Goal: Transaction & Acquisition: Purchase product/service

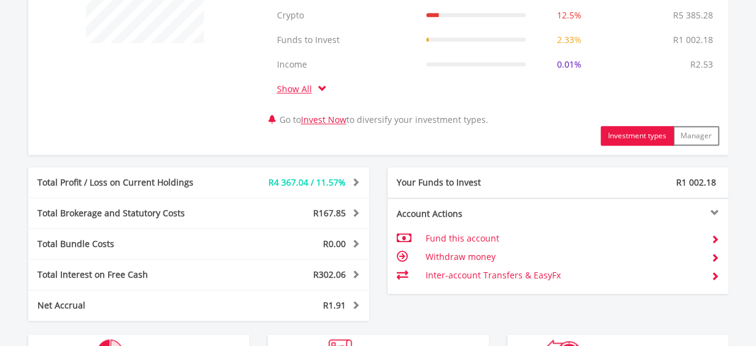
scroll to position [790, 0]
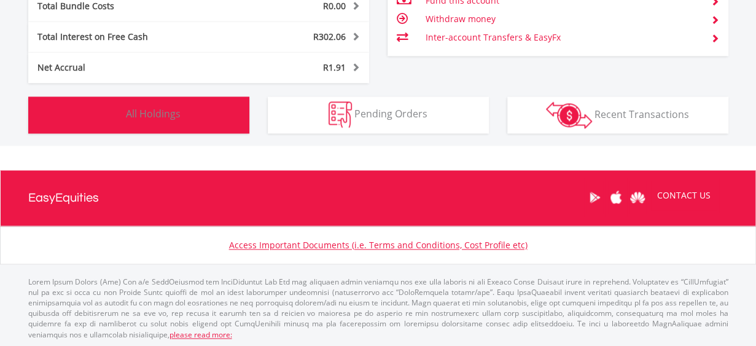
click at [128, 120] on button "Holdings All Holdings" at bounding box center [138, 114] width 221 height 37
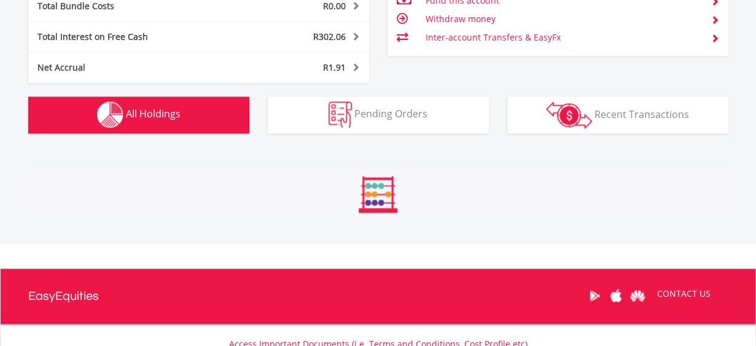
scroll to position [960, 0]
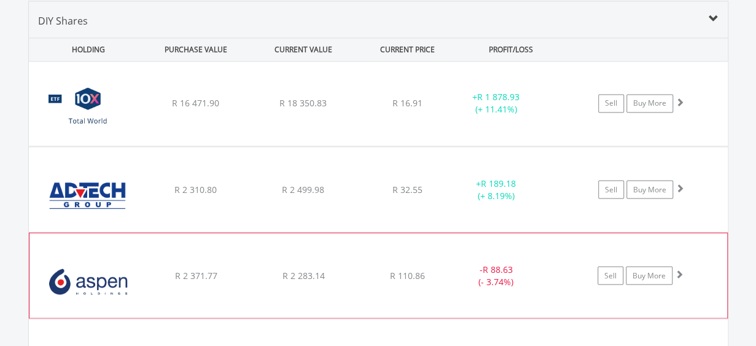
click at [476, 263] on div "- R 88.63 (- 3.74%)" at bounding box center [496, 275] width 92 height 25
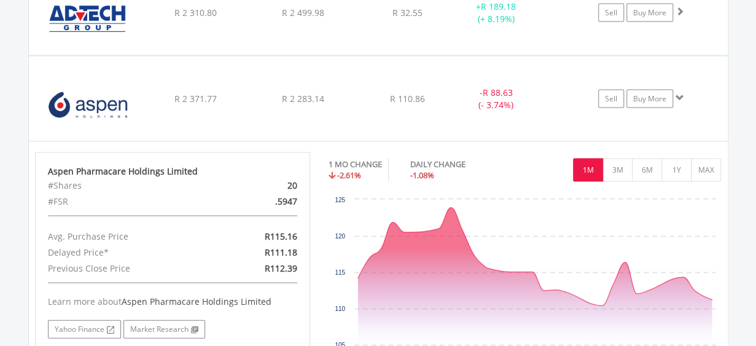
scroll to position [1118, 0]
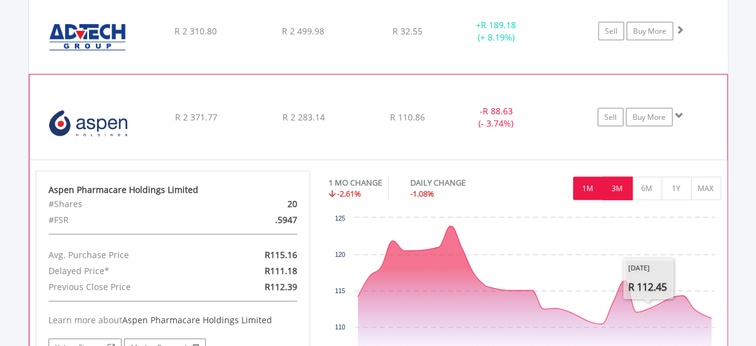
click at [622, 176] on button "3M" at bounding box center [618, 187] width 30 height 23
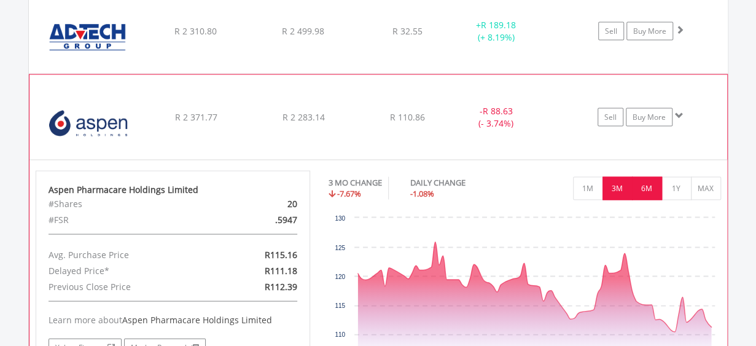
click at [645, 179] on button "6M" at bounding box center [647, 187] width 30 height 23
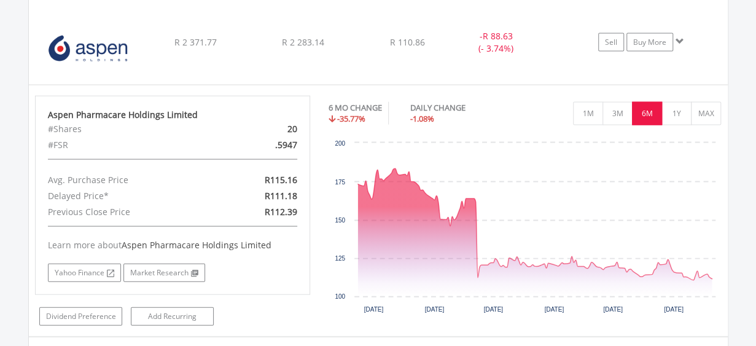
scroll to position [1204, 0]
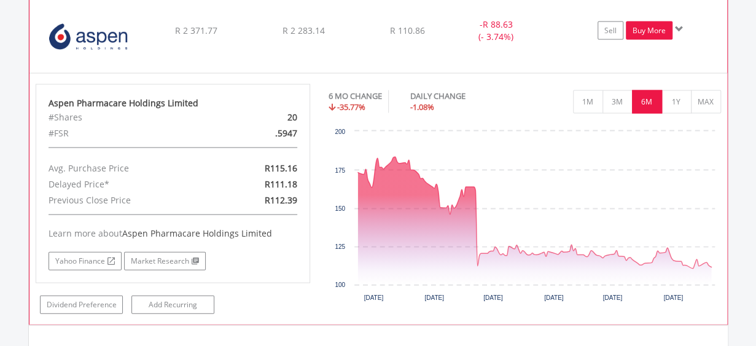
click at [652, 25] on link "Buy More" at bounding box center [649, 31] width 47 height 18
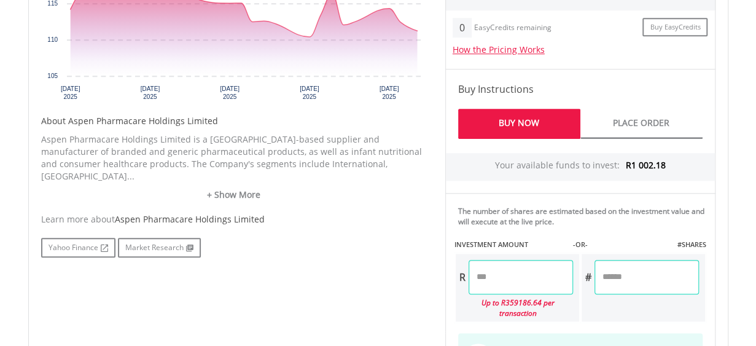
scroll to position [544, 0]
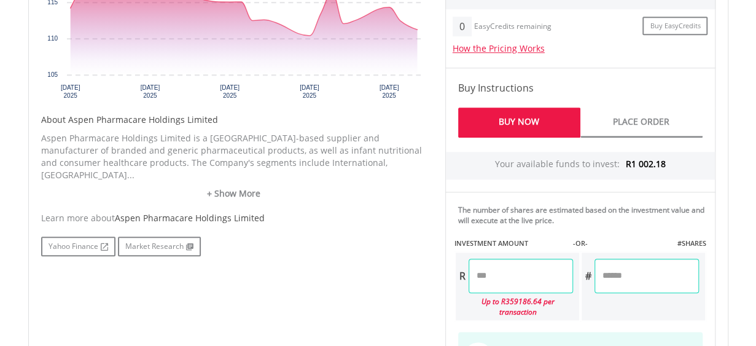
click at [501, 274] on input "number" at bounding box center [521, 276] width 104 height 34
type input "*"
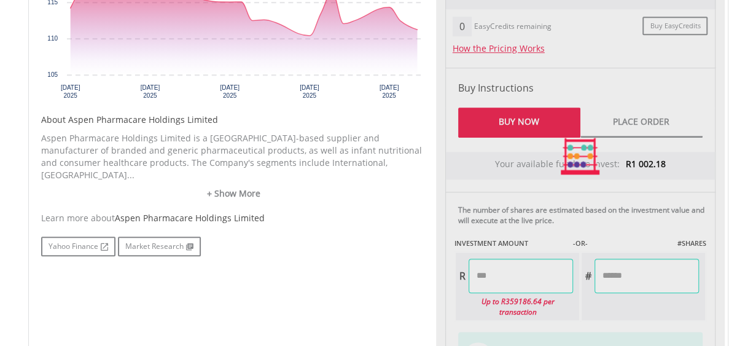
click at [595, 272] on div "Last Updated Price: 15-min. Delay* Price Update Cost: 2 Credits Request A Price…" at bounding box center [580, 156] width 289 height 548
type input "******"
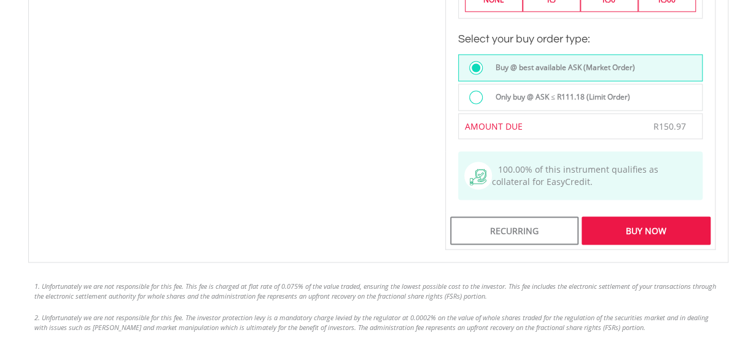
scroll to position [1048, 0]
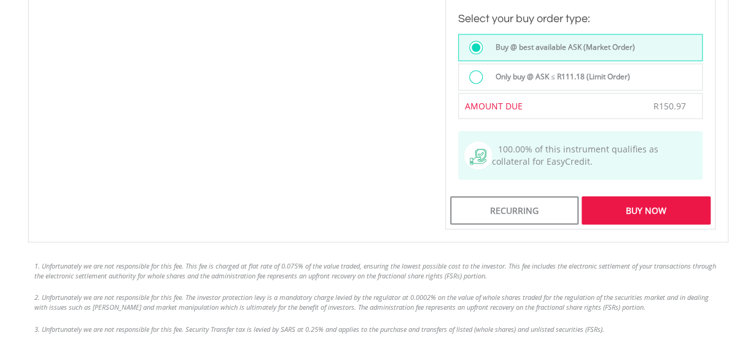
click at [640, 196] on div "Buy Now" at bounding box center [646, 210] width 128 height 28
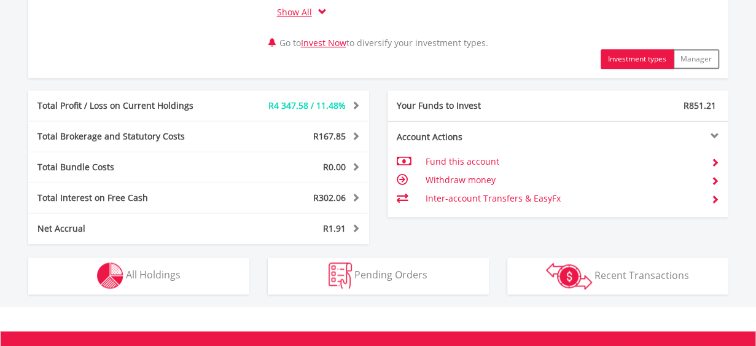
scroll to position [708, 0]
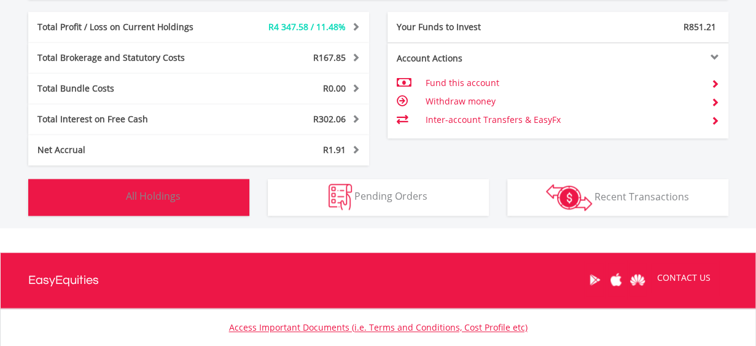
click at [211, 193] on button "Holdings All Holdings" at bounding box center [138, 197] width 221 height 37
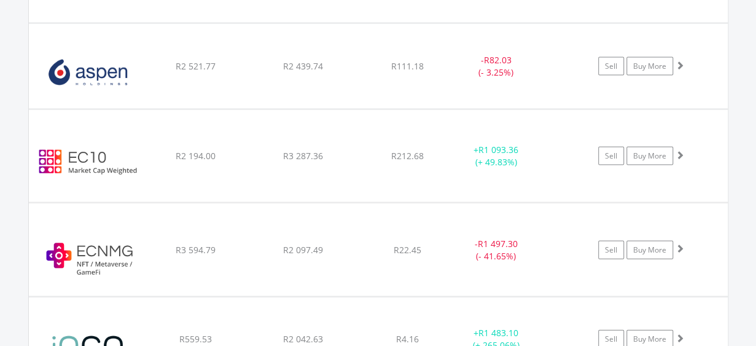
scroll to position [1166, 0]
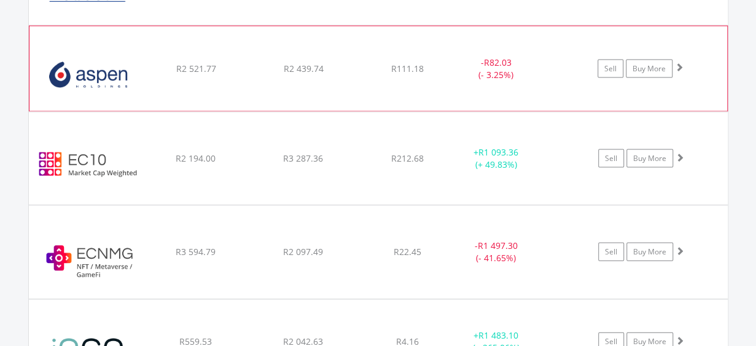
click at [468, 76] on div "- R82.03 (- 3.25%)" at bounding box center [496, 69] width 92 height 25
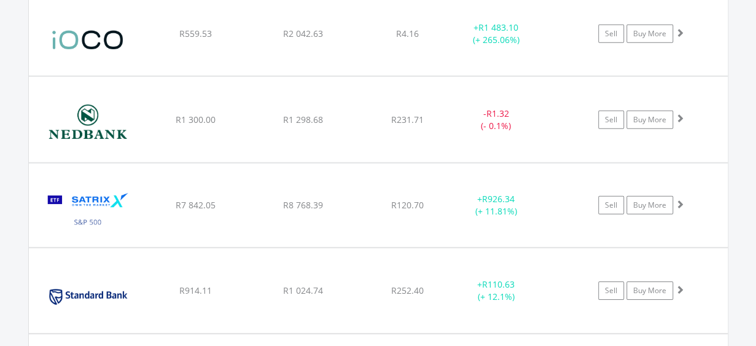
scroll to position [1713, 0]
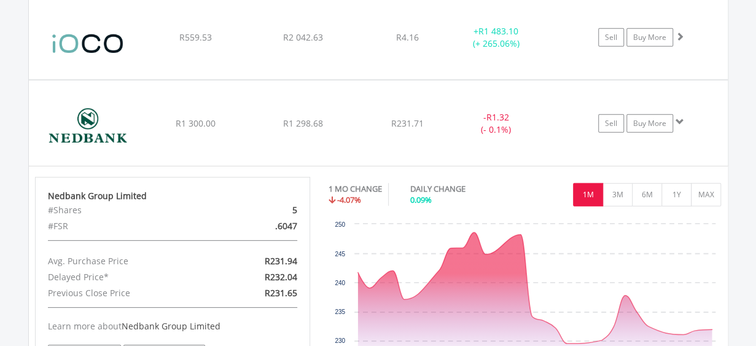
scroll to position [1718, 0]
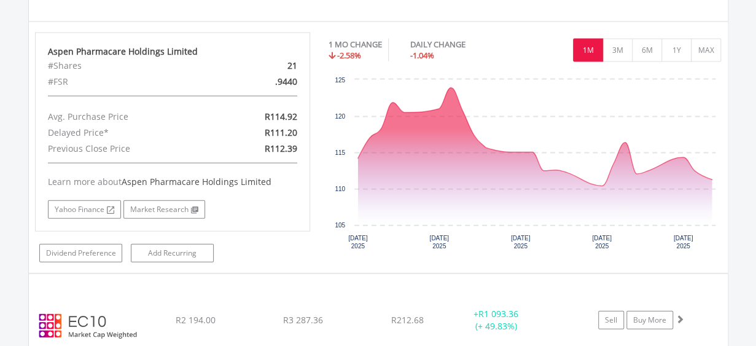
scroll to position [1263, 0]
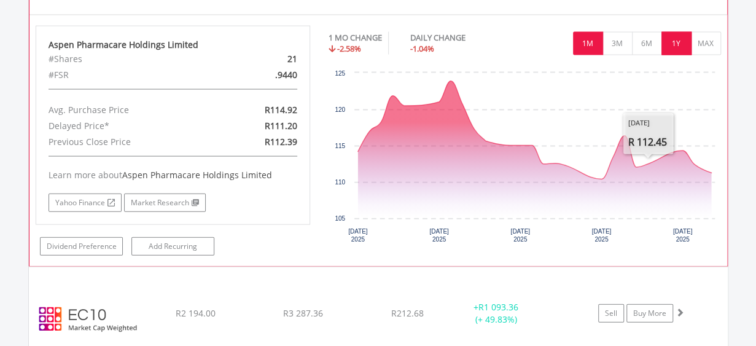
click at [670, 36] on button "1Y" at bounding box center [677, 43] width 30 height 23
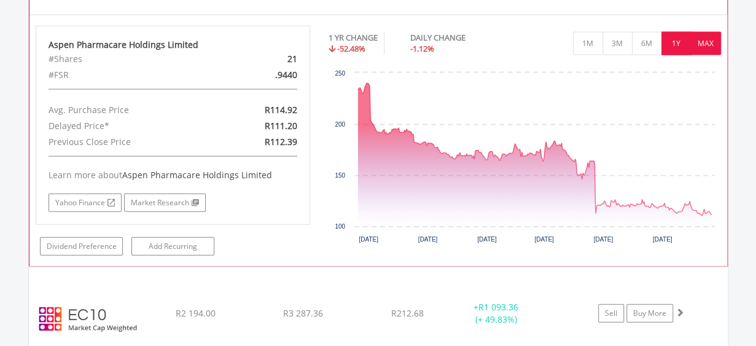
click at [699, 38] on button "MAX" at bounding box center [706, 43] width 30 height 23
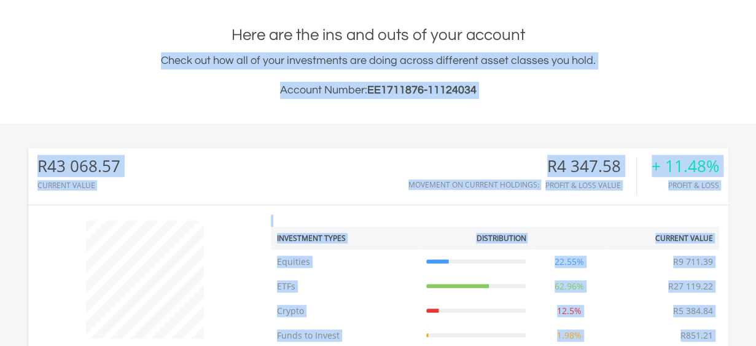
scroll to position [0, 0]
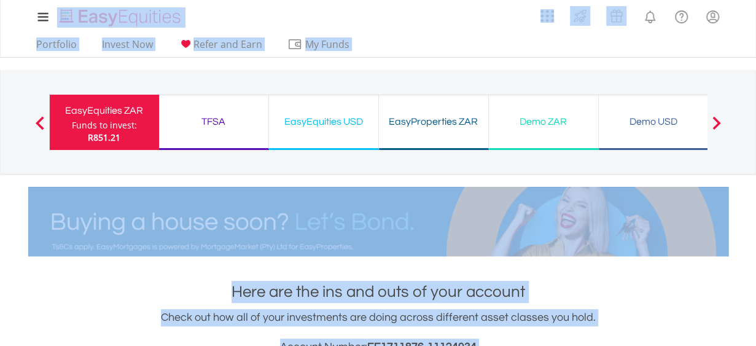
drag, startPoint x: 738, startPoint y: 31, endPoint x: 749, endPoint y: -50, distance: 82.4
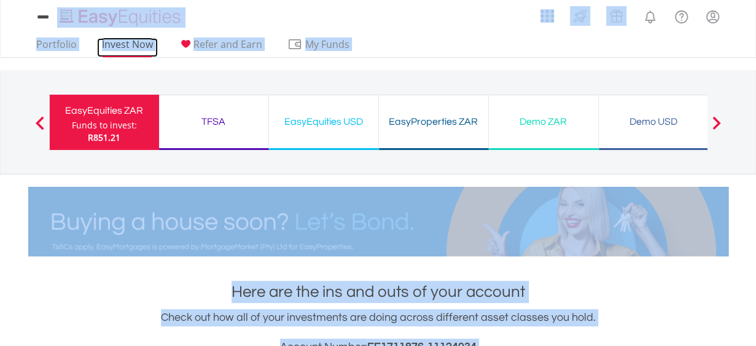
click at [135, 39] on link "Invest Now" at bounding box center [127, 47] width 61 height 19
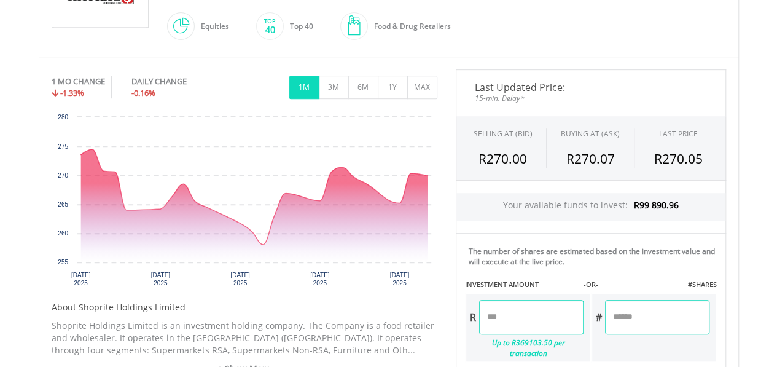
scroll to position [310, 0]
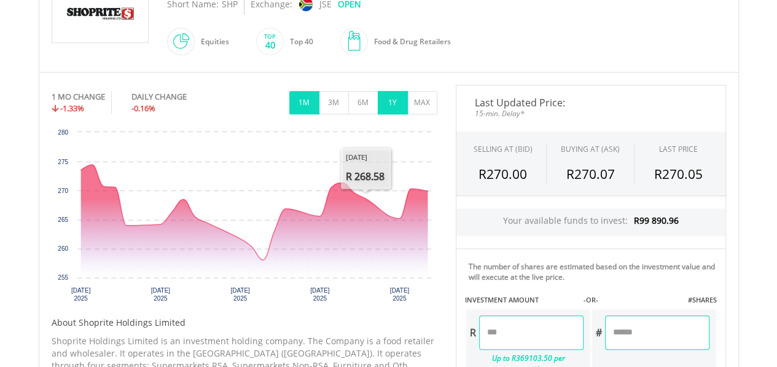
click at [386, 97] on button "1Y" at bounding box center [393, 102] width 30 height 23
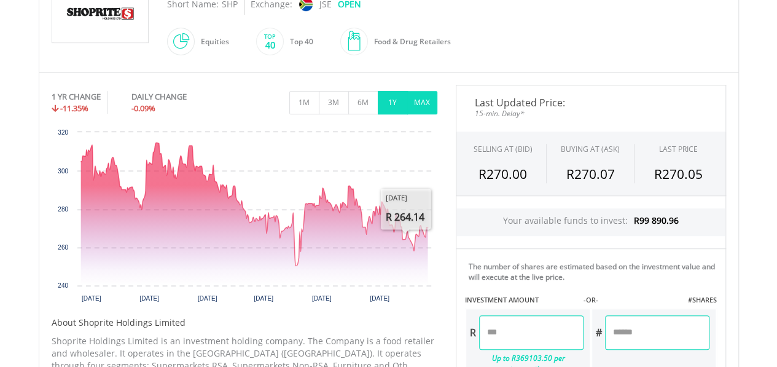
click at [424, 108] on button "MAX" at bounding box center [422, 102] width 30 height 23
